Goal: Check status: Check status

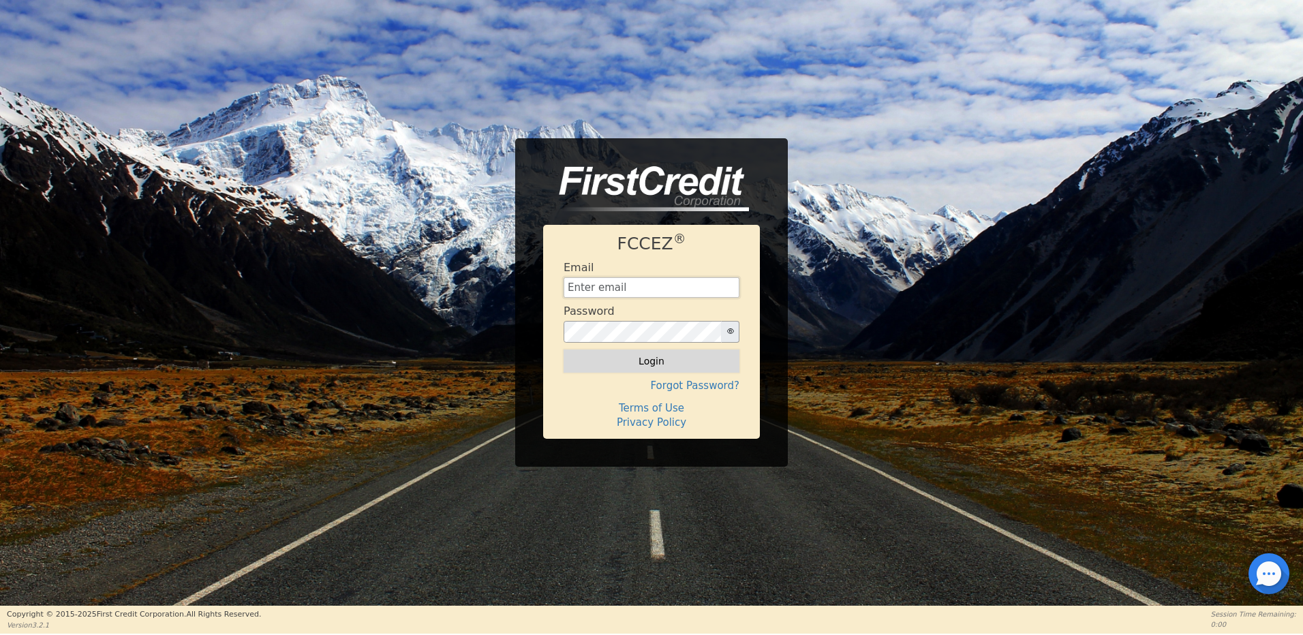
type input "[EMAIL_ADDRESS][DOMAIN_NAME]"
click at [655, 361] on button "Login" at bounding box center [652, 361] width 176 height 23
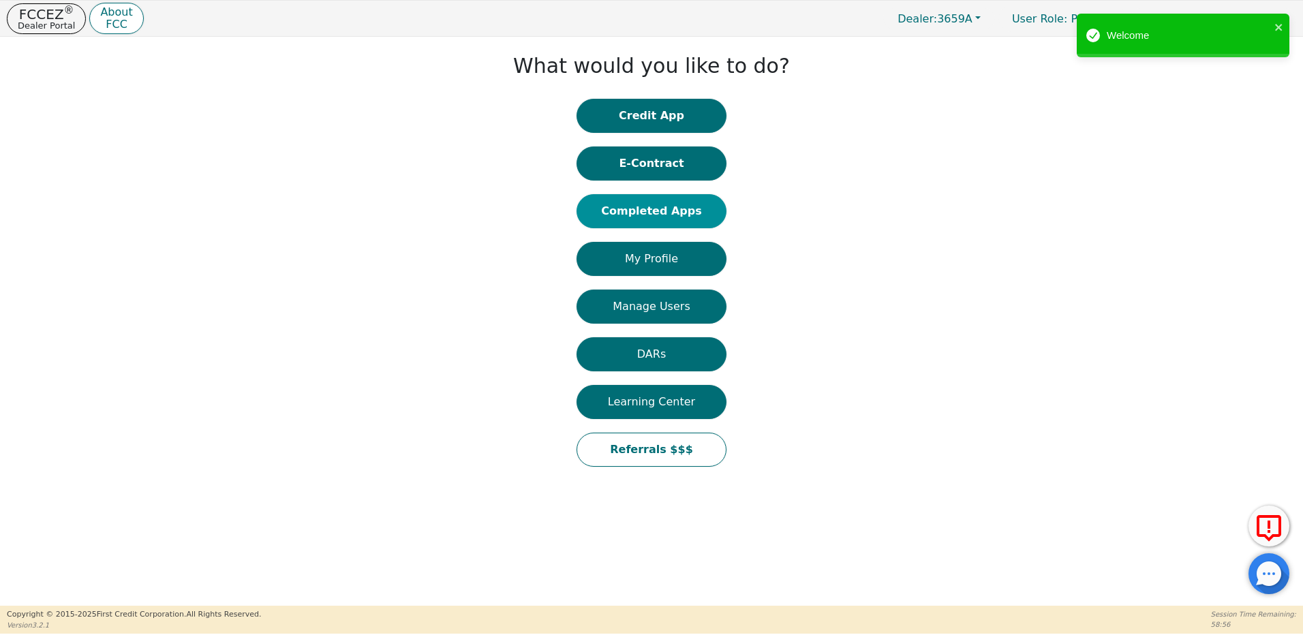
click at [645, 207] on button "Completed Apps" at bounding box center [652, 211] width 150 height 34
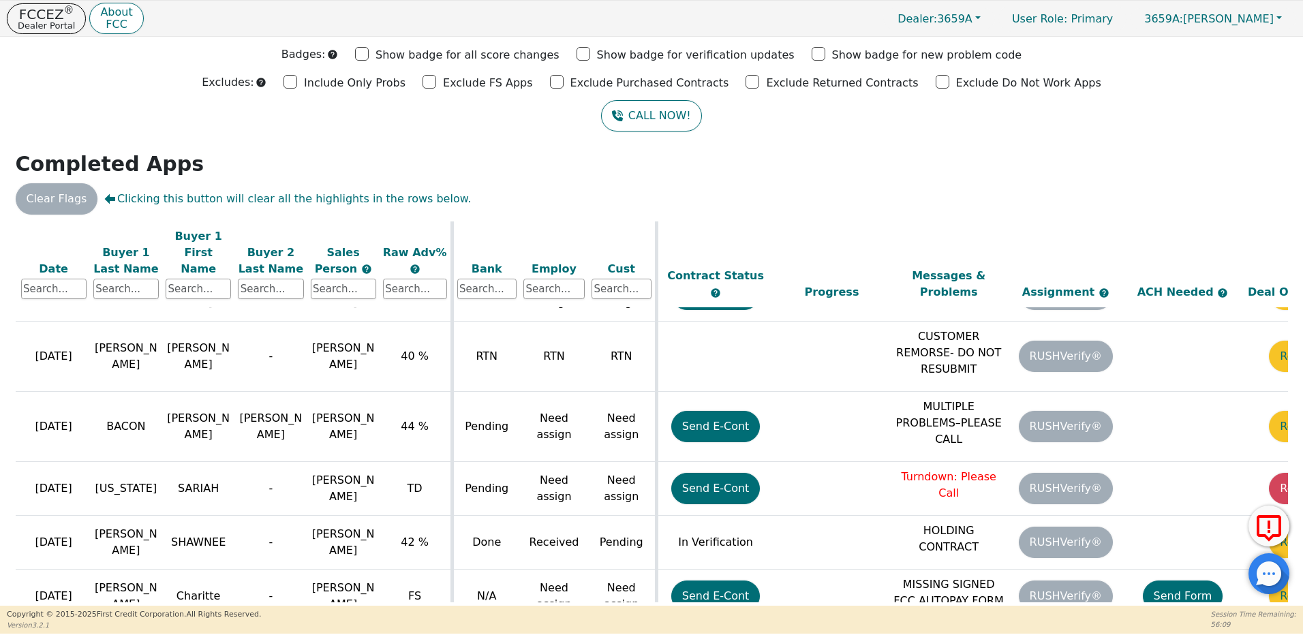
scroll to position [646, 222]
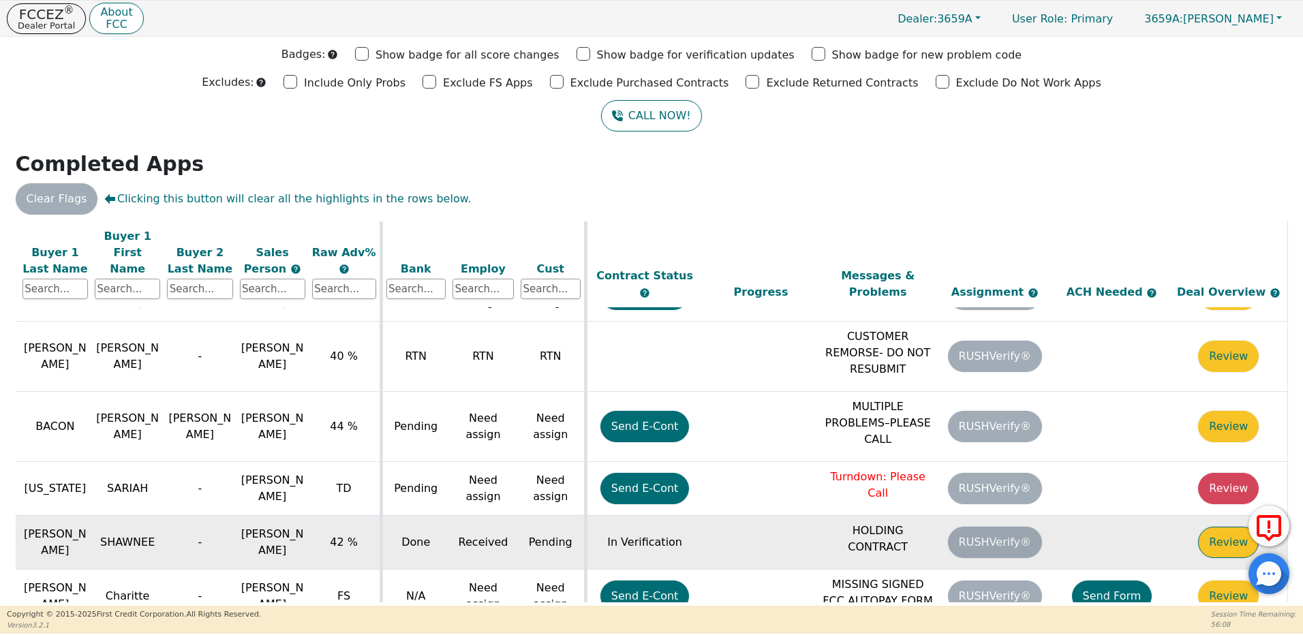
click at [1225, 527] on button "Review" at bounding box center [1228, 542] width 61 height 31
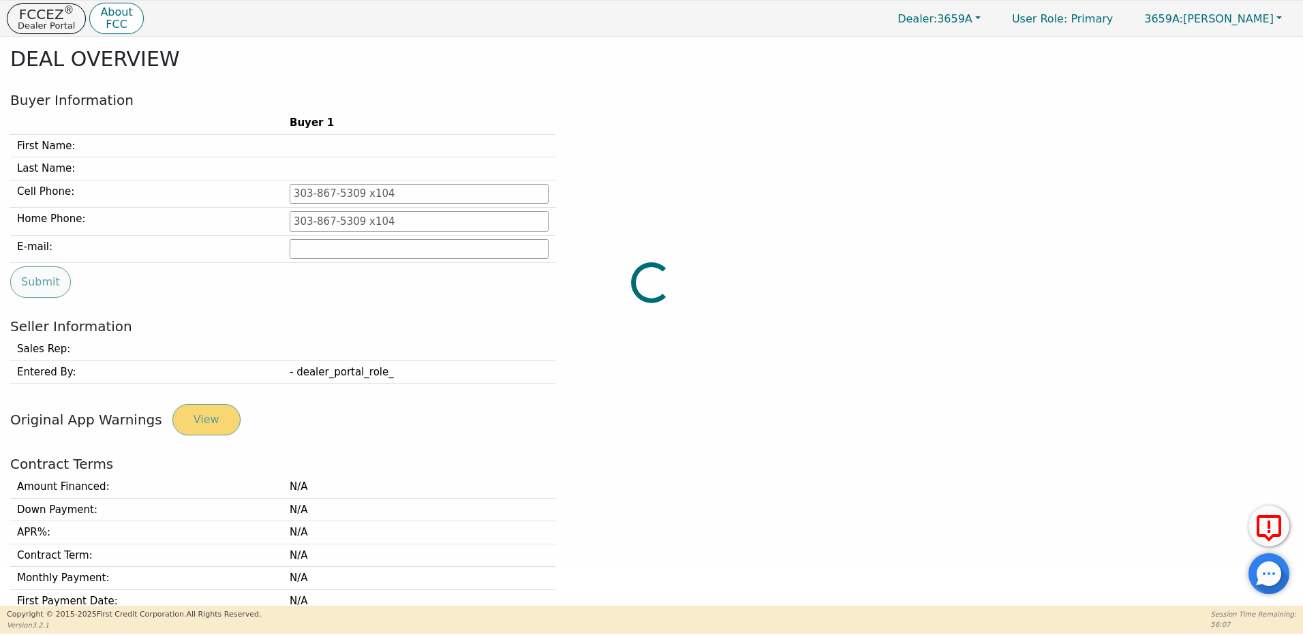
type input "[PHONE_NUMBER]"
type input "[EMAIL_ADDRESS][DOMAIN_NAME]"
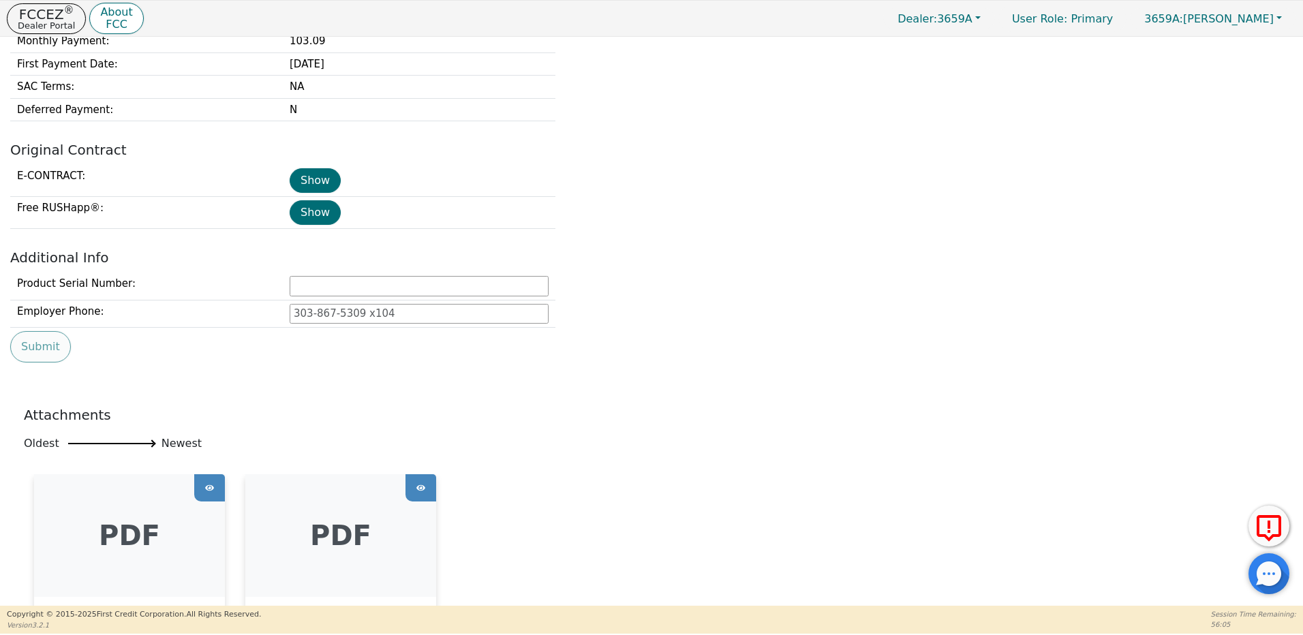
scroll to position [584, 0]
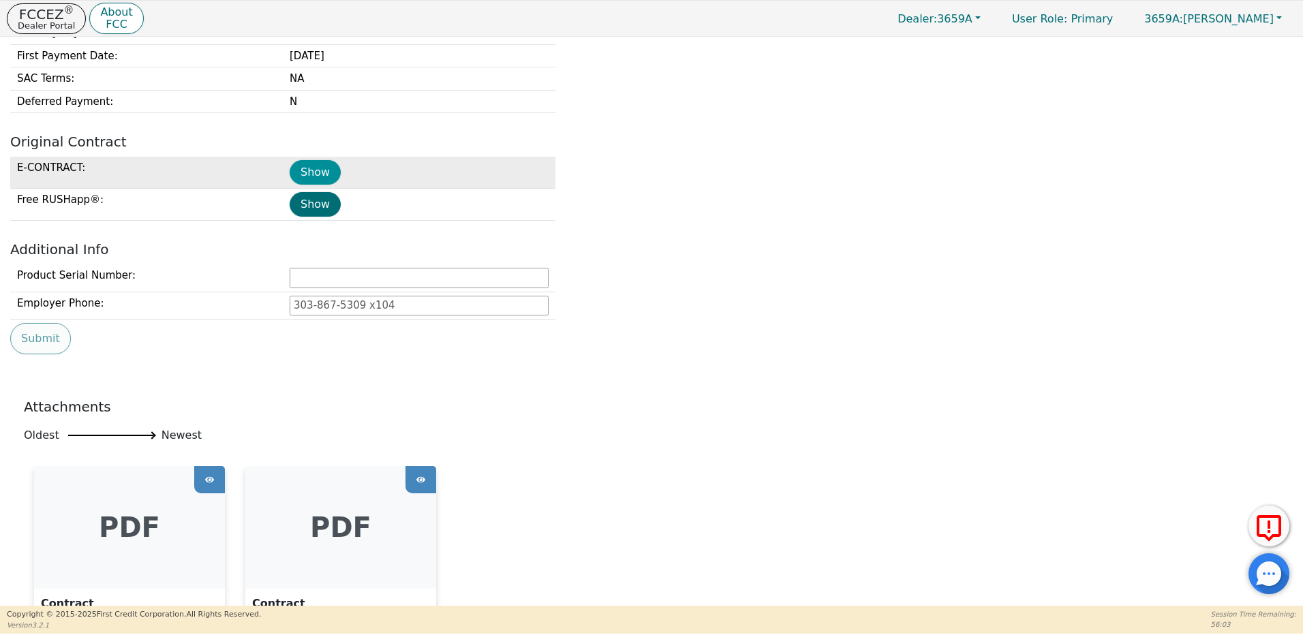
click at [309, 173] on button "Show" at bounding box center [315, 172] width 51 height 25
